Goal: Navigation & Orientation: Find specific page/section

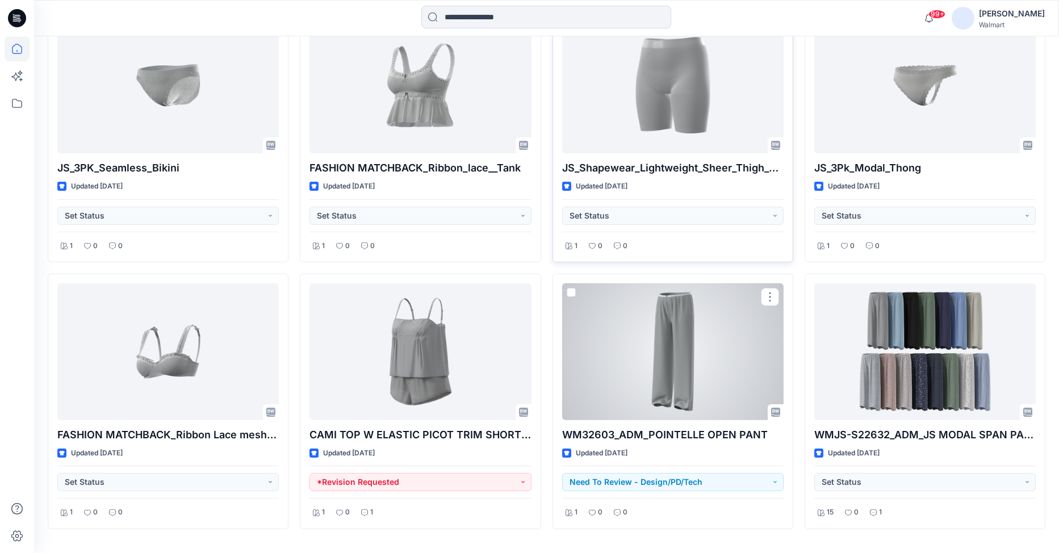
scroll to position [3067, 0]
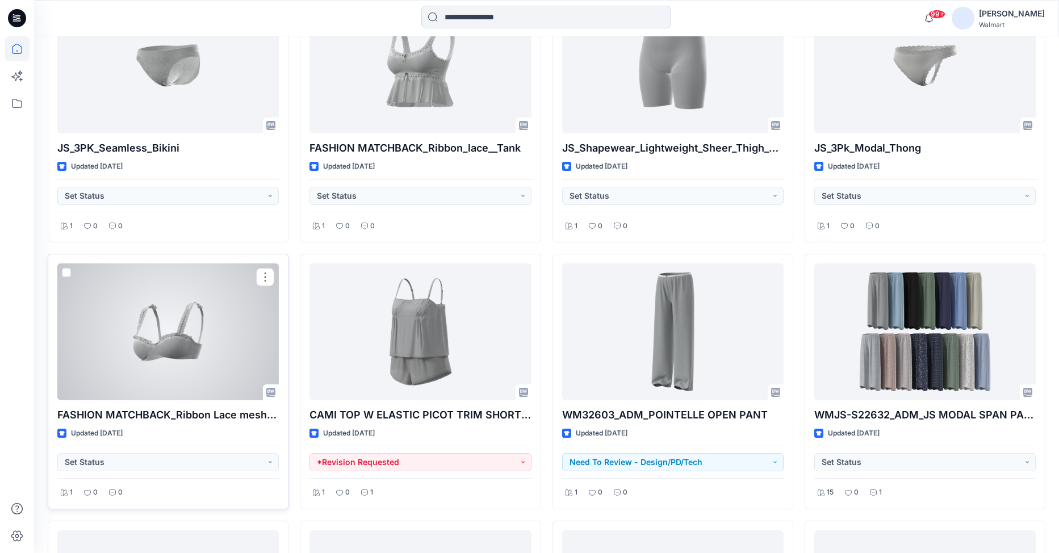
click at [129, 345] on div at bounding box center [167, 331] width 221 height 137
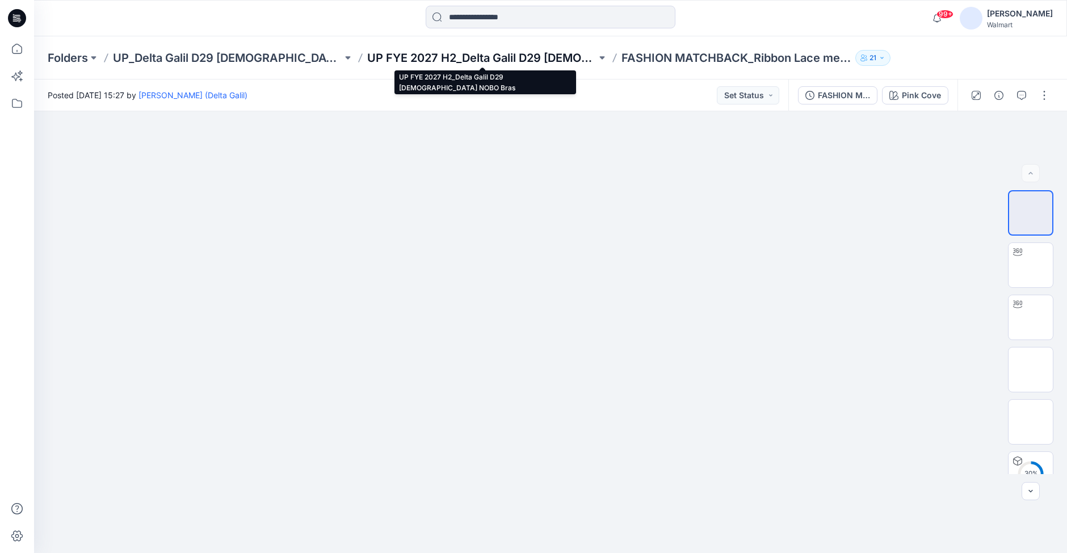
click at [551, 58] on p "UP FYE 2027 H2_Delta Galil D29 [DEMOGRAPHIC_DATA] NOBO Bras" at bounding box center [481, 58] width 229 height 16
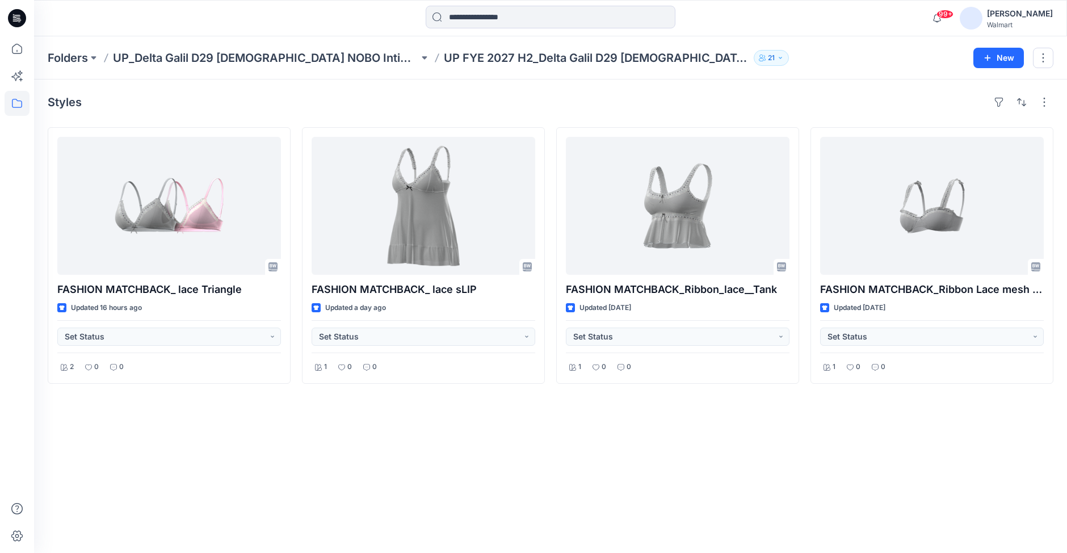
click at [879, 53] on div "Folders UP_Delta Galil D29 [DEMOGRAPHIC_DATA] NOBO Intimates UP FYE 2027 H2_Del…" at bounding box center [506, 58] width 917 height 16
click at [295, 55] on p "UP_Delta Galil D29 [DEMOGRAPHIC_DATA] NOBO Intimates" at bounding box center [266, 58] width 306 height 16
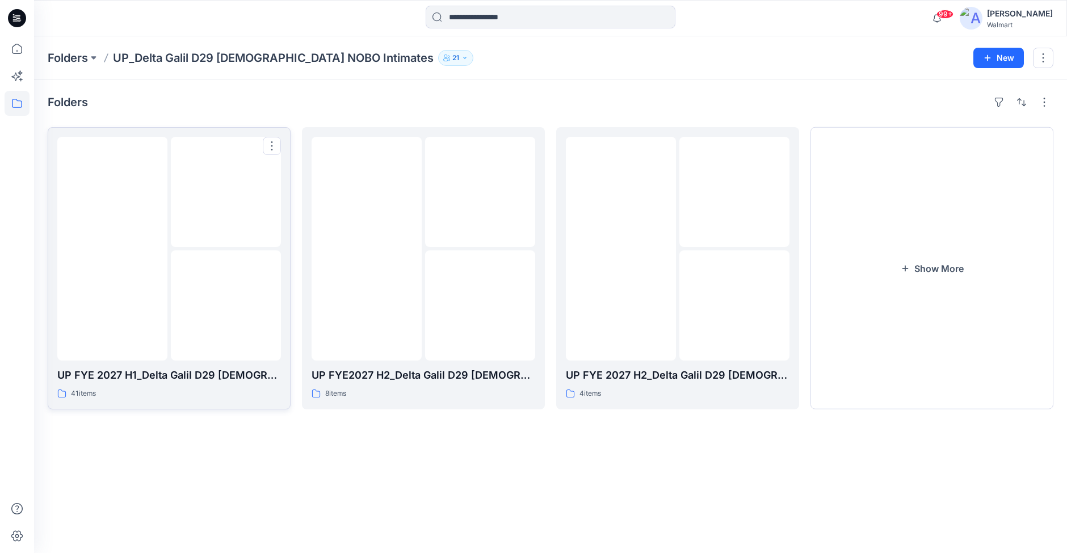
click at [112, 249] on img at bounding box center [112, 249] width 0 height 0
click at [621, 249] on img at bounding box center [621, 249] width 0 height 0
click at [935, 267] on button "Show More" at bounding box center [932, 268] width 243 height 282
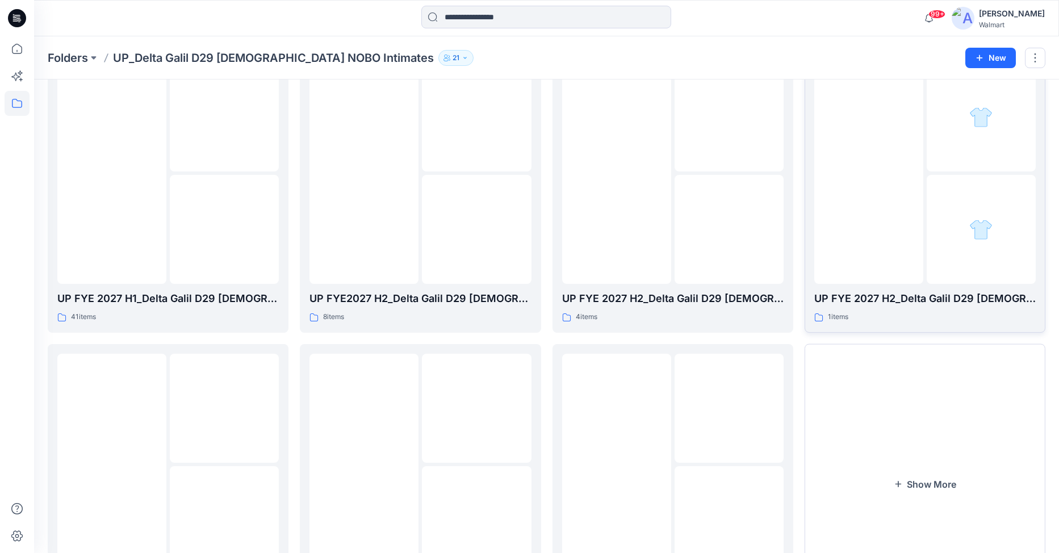
scroll to position [57, 0]
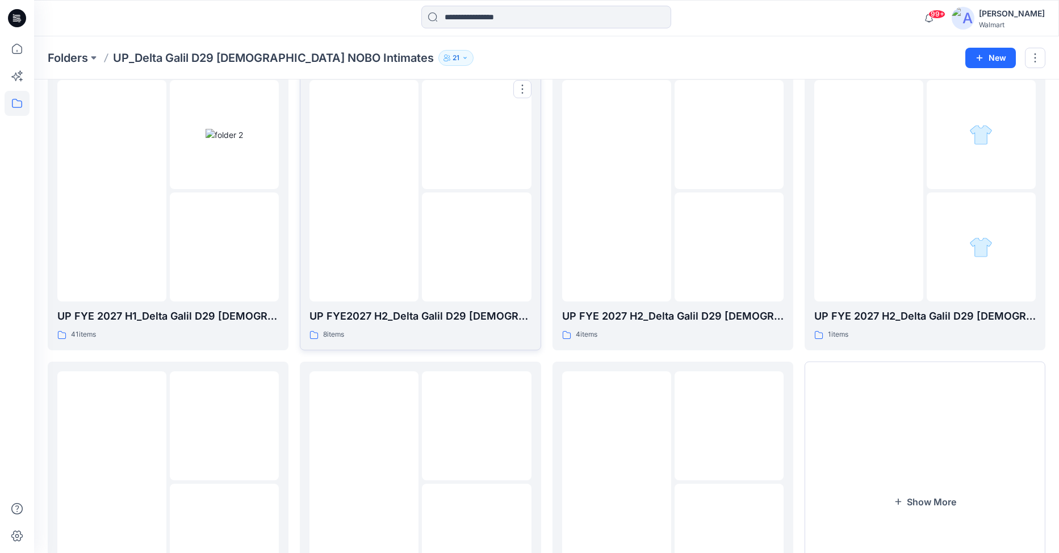
click at [476, 247] on img at bounding box center [476, 247] width 0 height 0
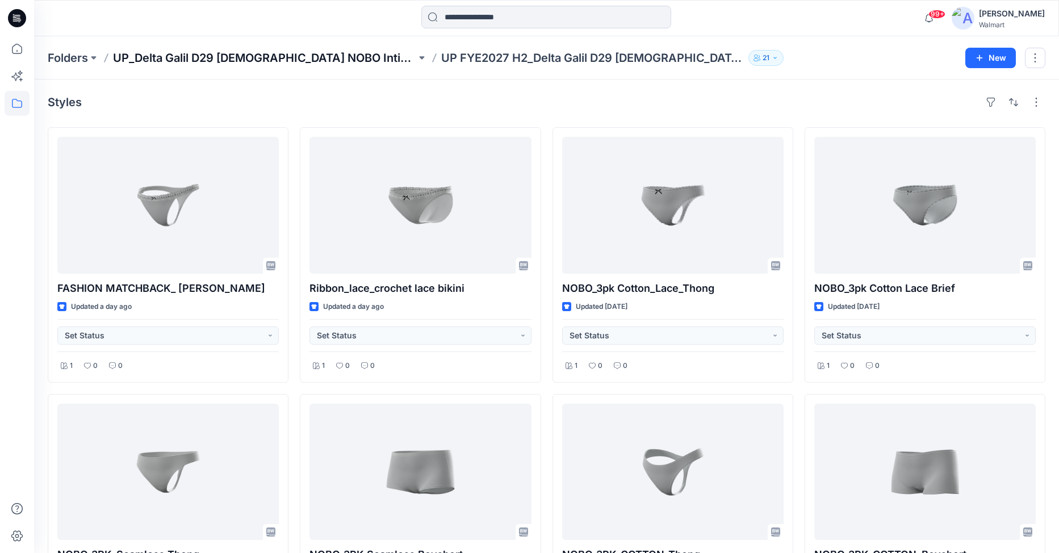
click at [326, 54] on p "UP_Delta Galil D29 [DEMOGRAPHIC_DATA] NOBO Intimates" at bounding box center [264, 58] width 303 height 16
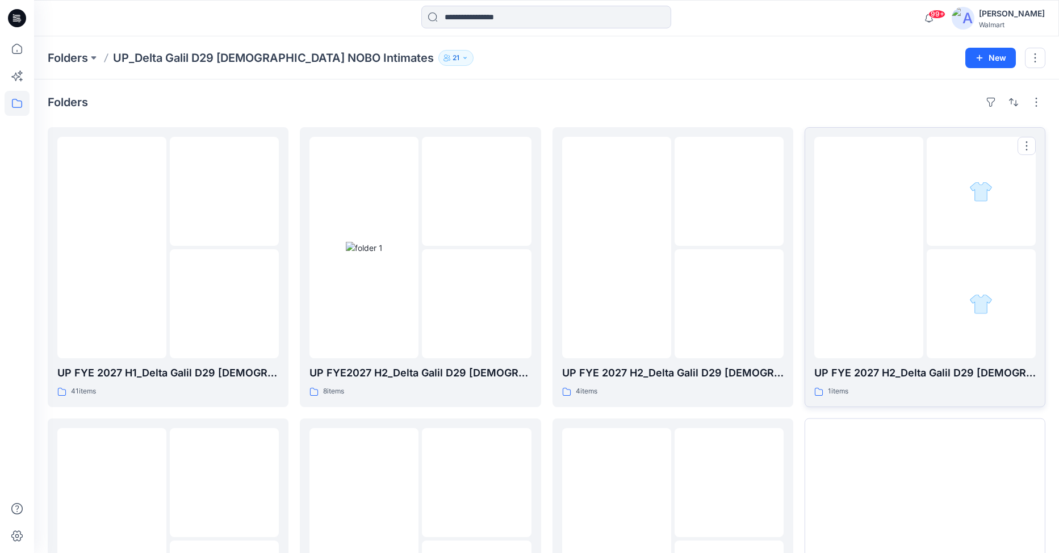
click at [868, 247] on img at bounding box center [868, 247] width 0 height 0
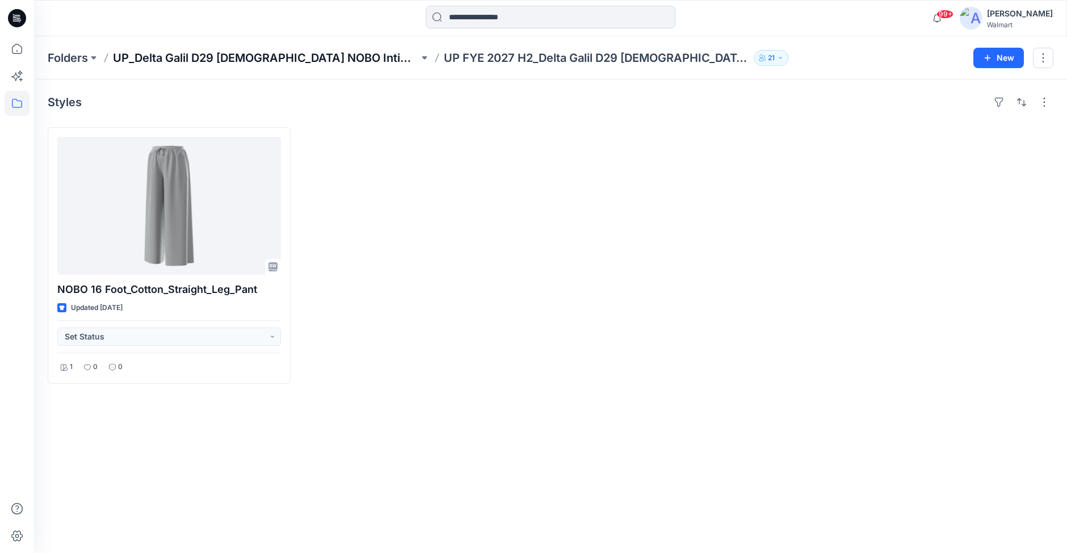
click at [306, 52] on p "UP_Delta Galil D29 [DEMOGRAPHIC_DATA] NOBO Intimates" at bounding box center [266, 58] width 306 height 16
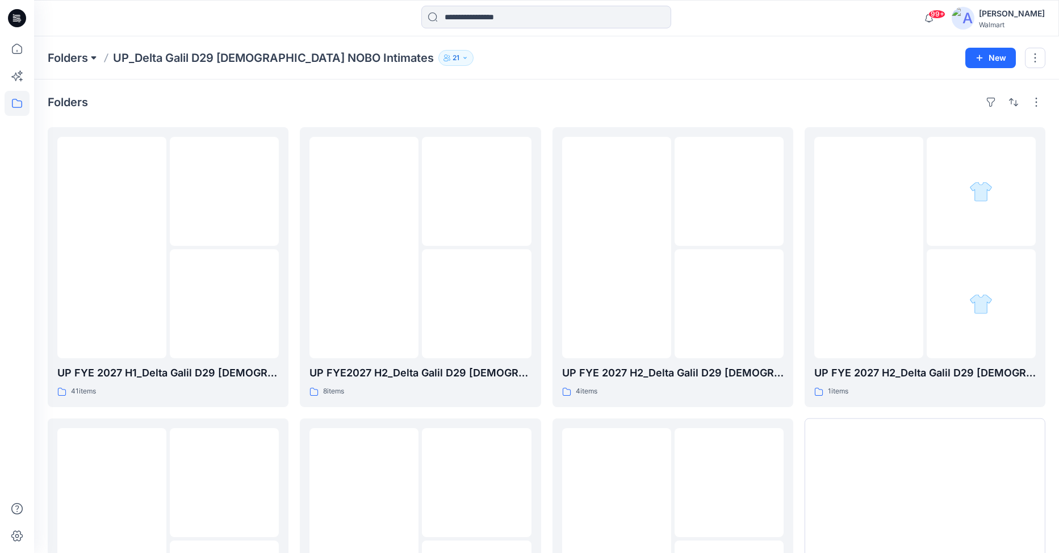
click at [94, 57] on button at bounding box center [93, 58] width 11 height 16
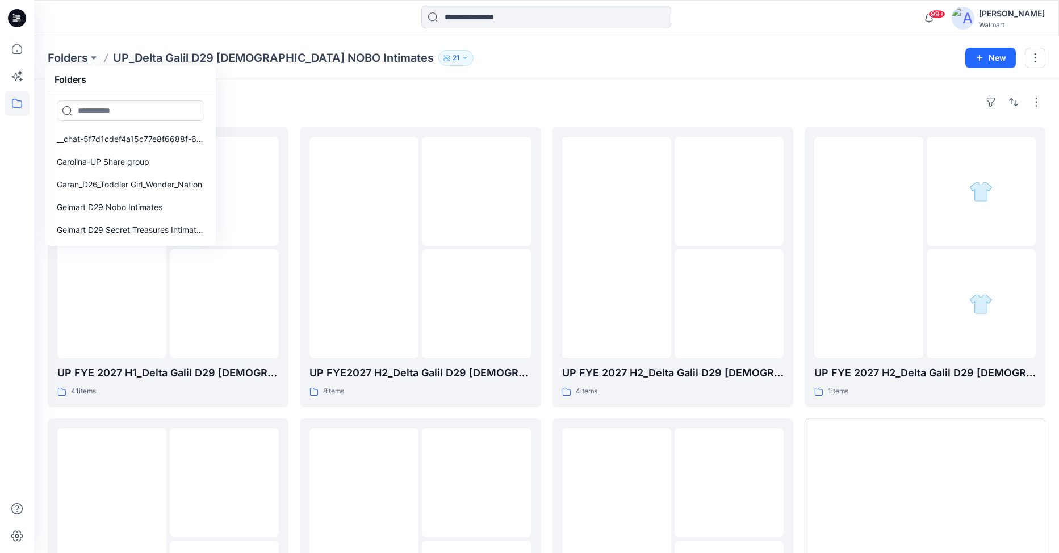
click at [573, 52] on div "Folders Folders __chat-5f7d1cdef4a15c77e8f6688f-61e6e4682b3f0da4287282df Caroli…" at bounding box center [502, 58] width 909 height 16
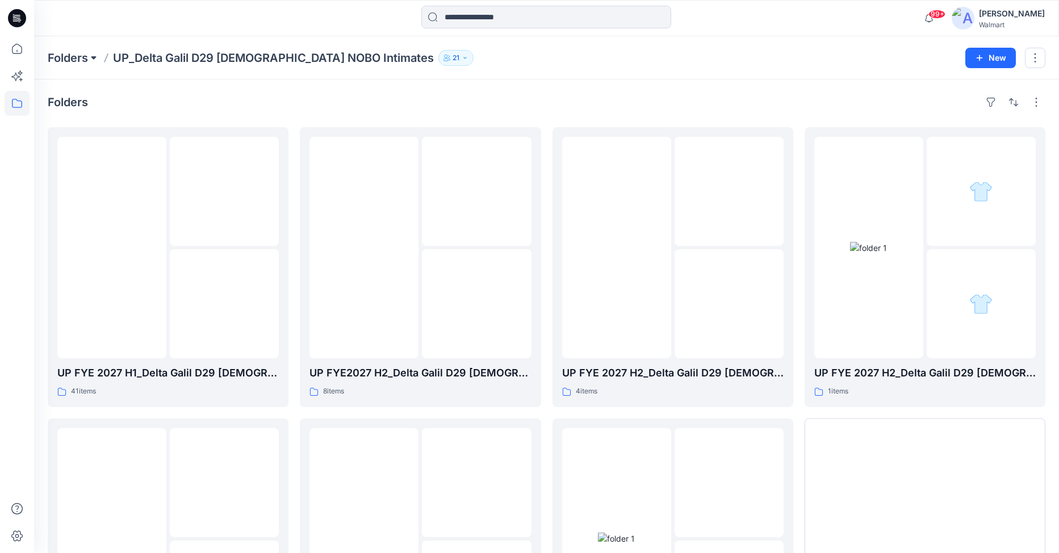
click at [94, 60] on button at bounding box center [93, 58] width 11 height 16
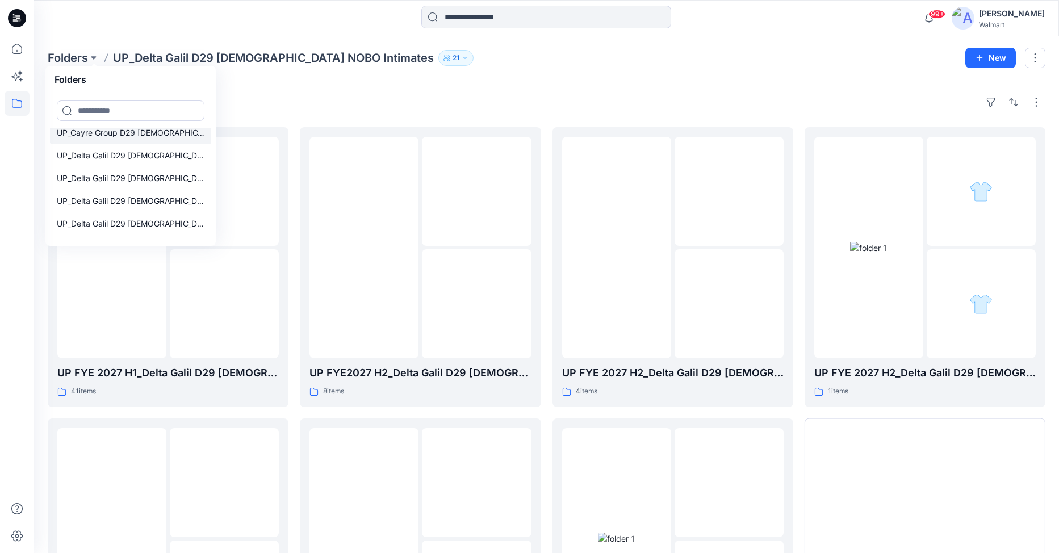
scroll to position [366, 0]
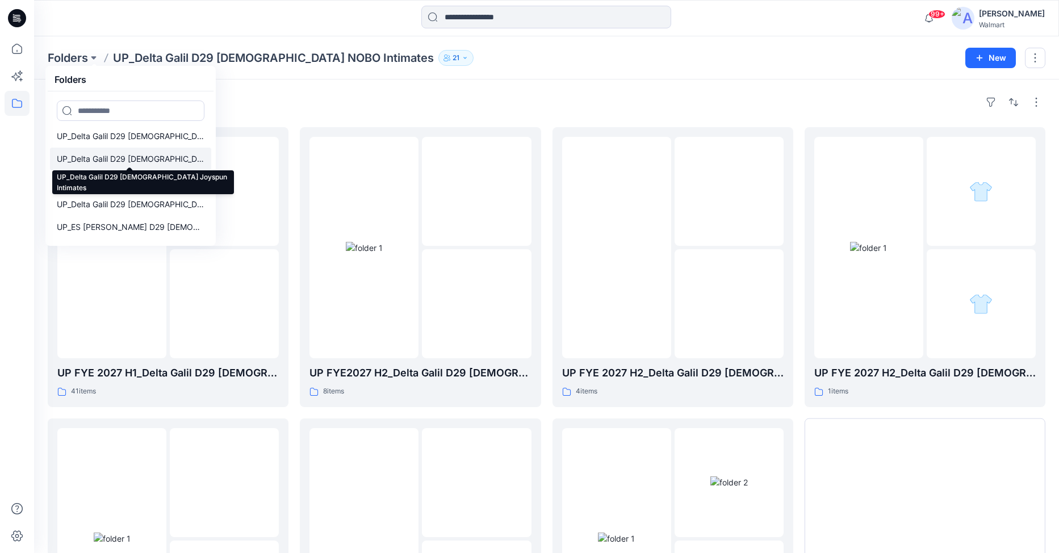
click at [152, 158] on p "UP_Delta Galil D29 [DEMOGRAPHIC_DATA] Joyspun Intimates" at bounding box center [131, 159] width 148 height 14
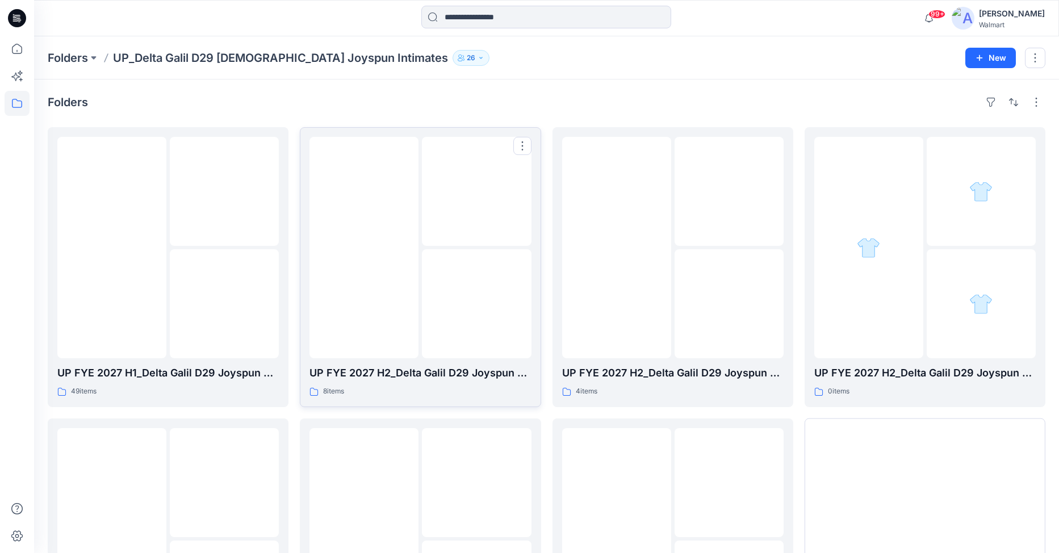
click at [364, 247] on img at bounding box center [364, 247] width 0 height 0
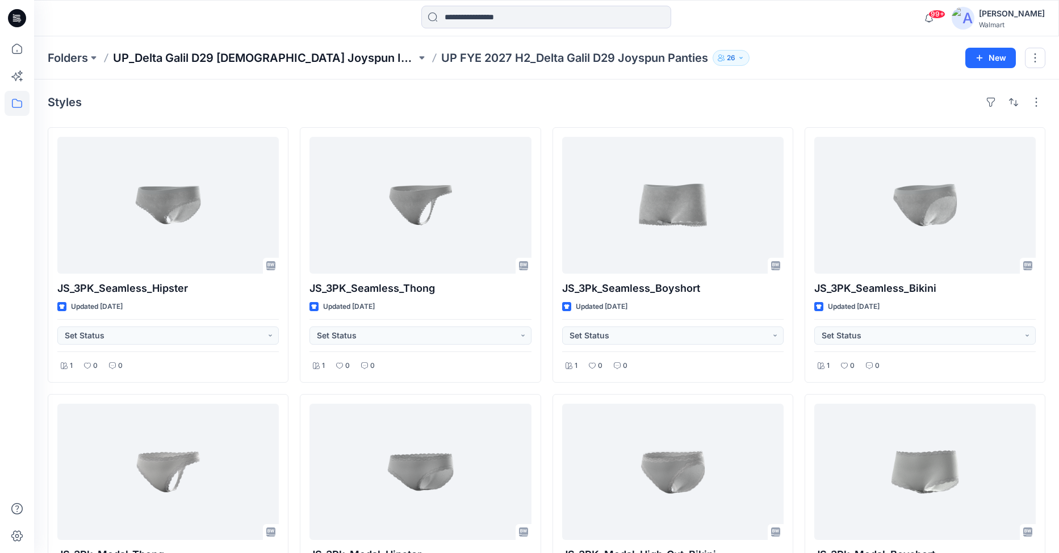
click at [298, 56] on p "UP_Delta Galil D29 [DEMOGRAPHIC_DATA] Joyspun Intimates" at bounding box center [264, 58] width 303 height 16
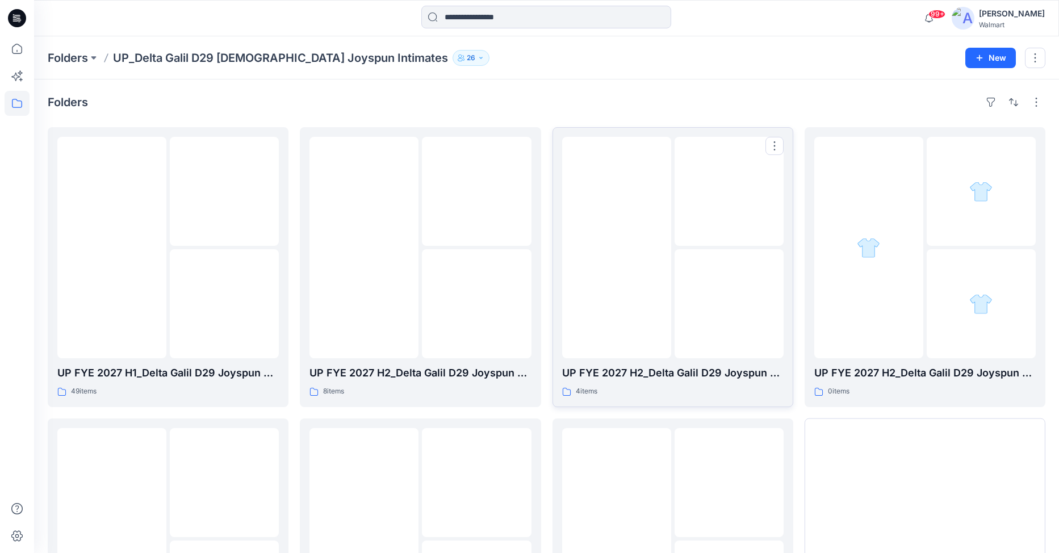
click at [616, 247] on img at bounding box center [616, 247] width 0 height 0
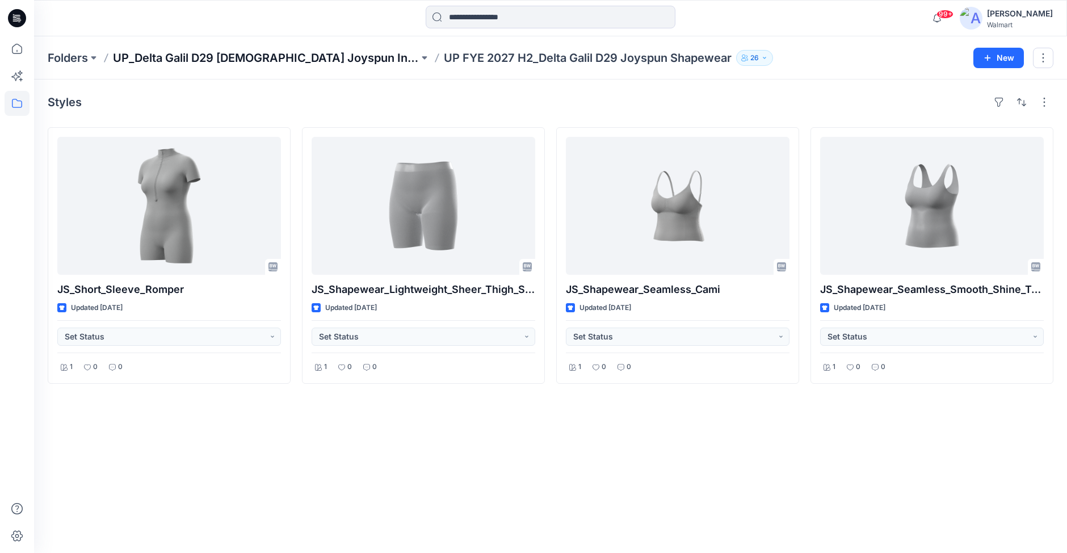
click at [306, 56] on p "UP_Delta Galil D29 [DEMOGRAPHIC_DATA] Joyspun Intimates" at bounding box center [266, 58] width 306 height 16
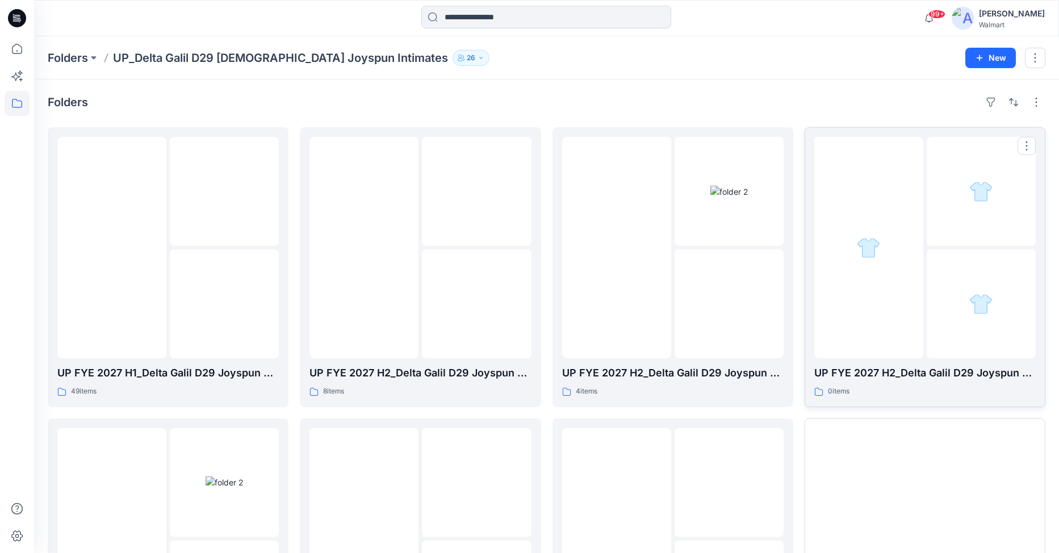
click at [885, 303] on div at bounding box center [868, 247] width 109 height 221
click at [877, 292] on div at bounding box center [868, 247] width 109 height 221
click at [15, 44] on icon at bounding box center [17, 48] width 25 height 25
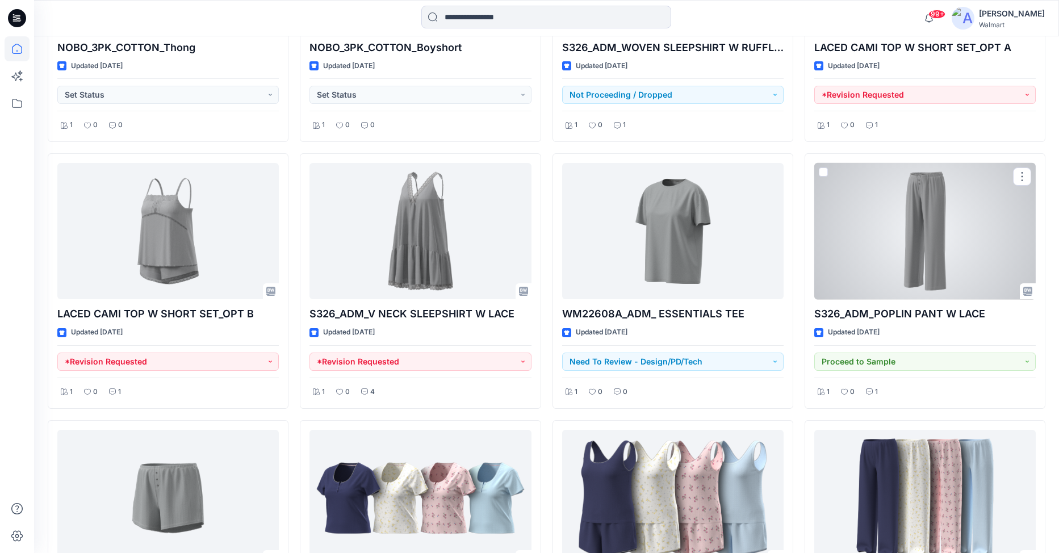
scroll to position [4677, 0]
